Goal: Task Accomplishment & Management: Use online tool/utility

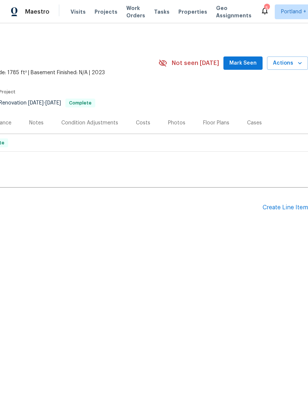
scroll to position [0, 109]
click at [286, 207] on div "Create Line Item" at bounding box center [285, 207] width 45 height 7
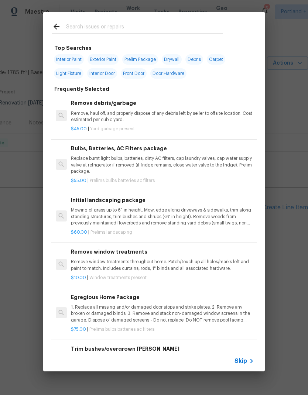
scroll to position [0, 0]
click at [111, 23] on input "text" at bounding box center [144, 27] width 157 height 11
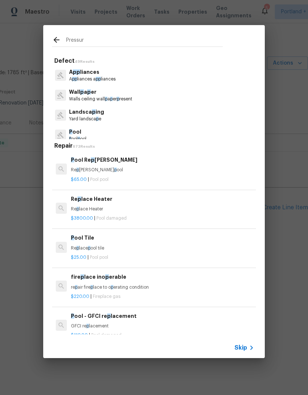
type input "Pressure"
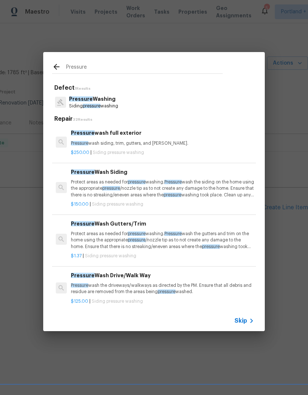
click at [121, 136] on h6 "Pressure wash full exterior" at bounding box center [162, 133] width 183 height 8
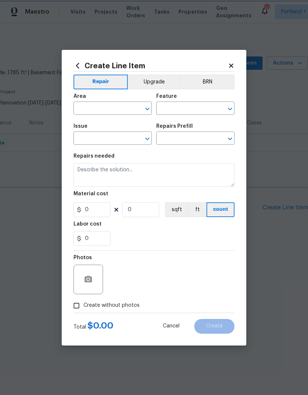
type input "Siding"
type input "Pressure Washing"
type textarea "Pressure wash siding, trim, gutters, and [PERSON_NAME]."
type input "1"
type input "Pressure wash full exterior $250.00"
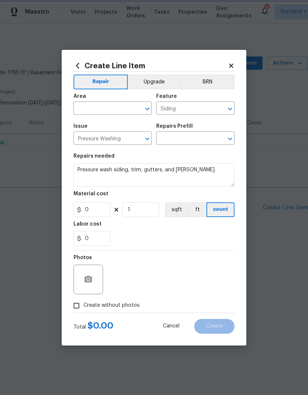
type input "250"
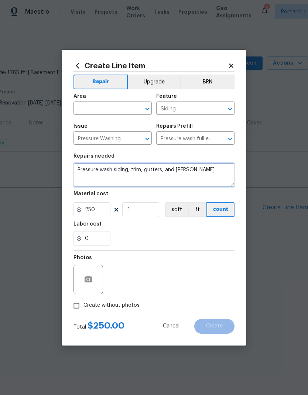
click at [202, 170] on textarea "Pressure wash siding, trim, gutters, and [PERSON_NAME]." at bounding box center [153, 175] width 161 height 24
type textarea "Pressure"
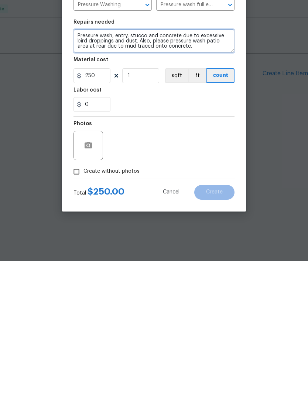
type textarea "Pressure wash, entry, stucco and concrete due to excessive bird droppings and d…"
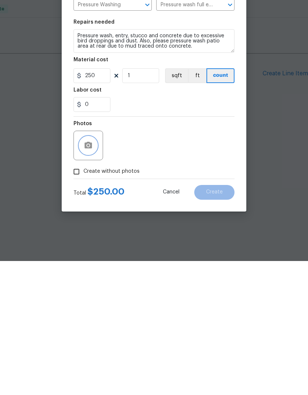
click at [92, 276] on icon "button" at bounding box center [88, 279] width 7 height 7
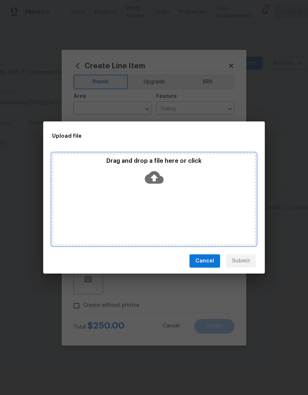
click at [158, 175] on icon at bounding box center [154, 177] width 19 height 13
